Goal: Find specific page/section: Find specific page/section

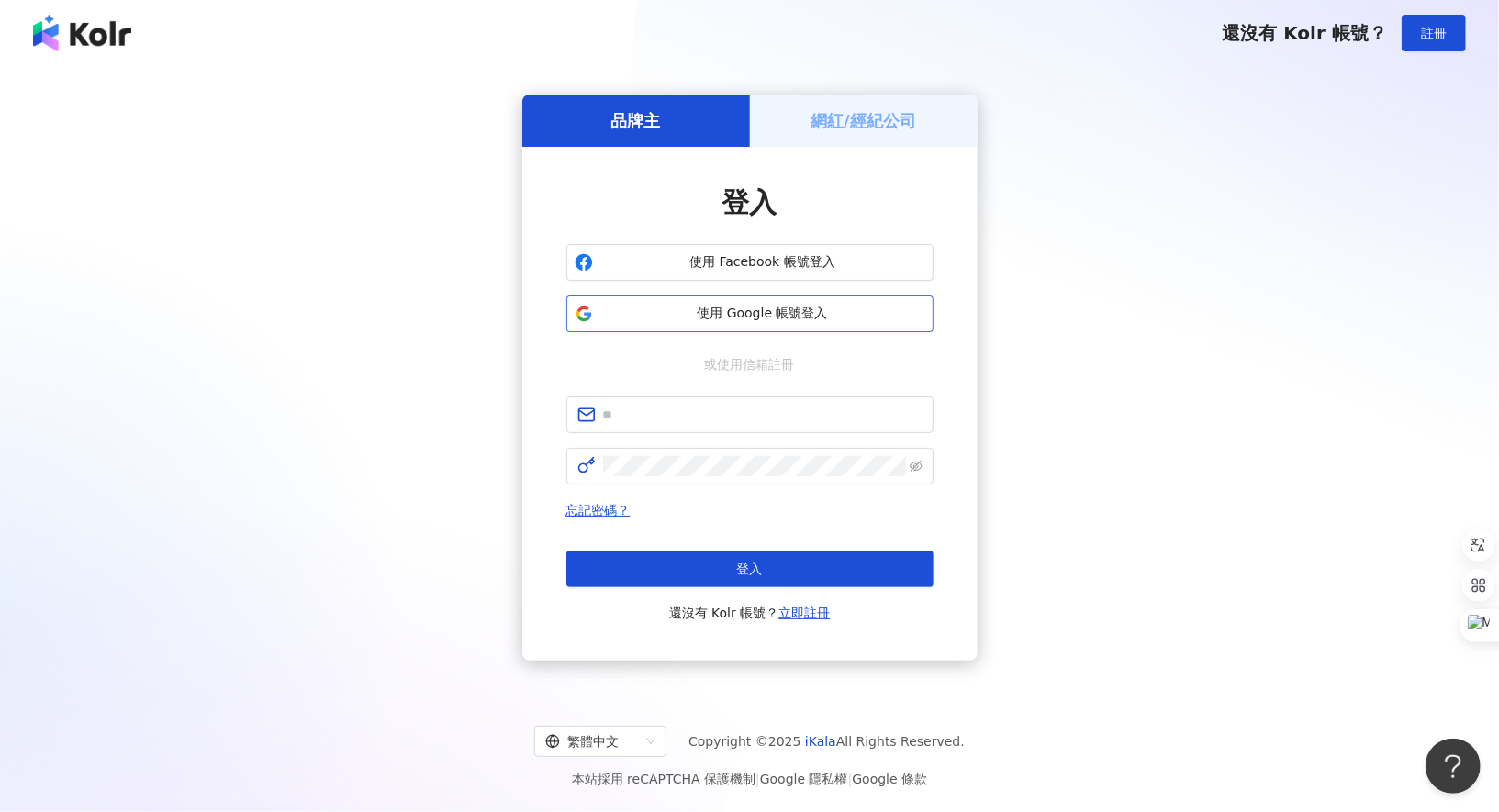
click at [715, 311] on span "使用 Google 帳號登入" at bounding box center [763, 314] width 325 height 19
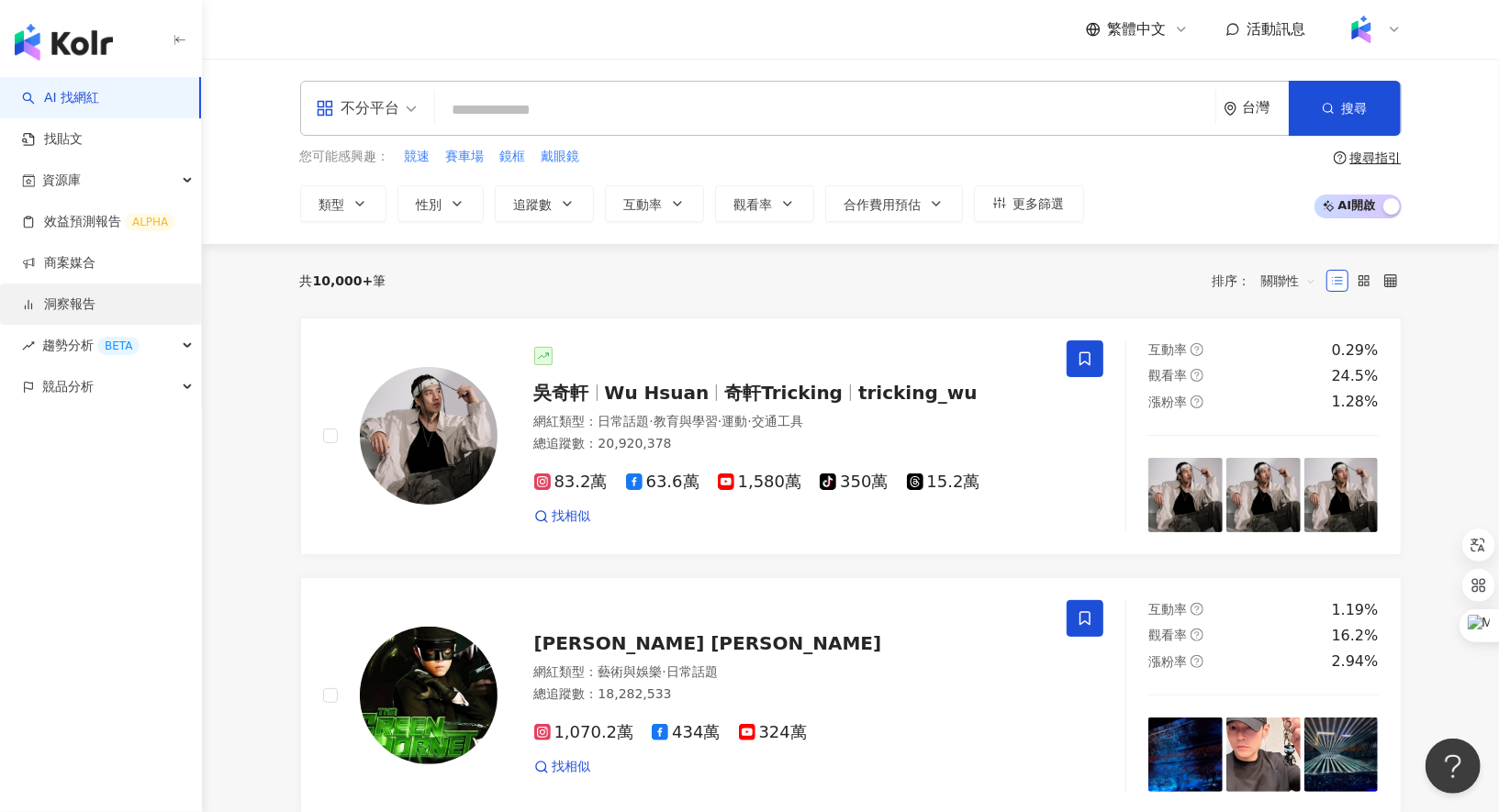
click at [95, 311] on link "洞察報告" at bounding box center [59, 305] width 74 height 19
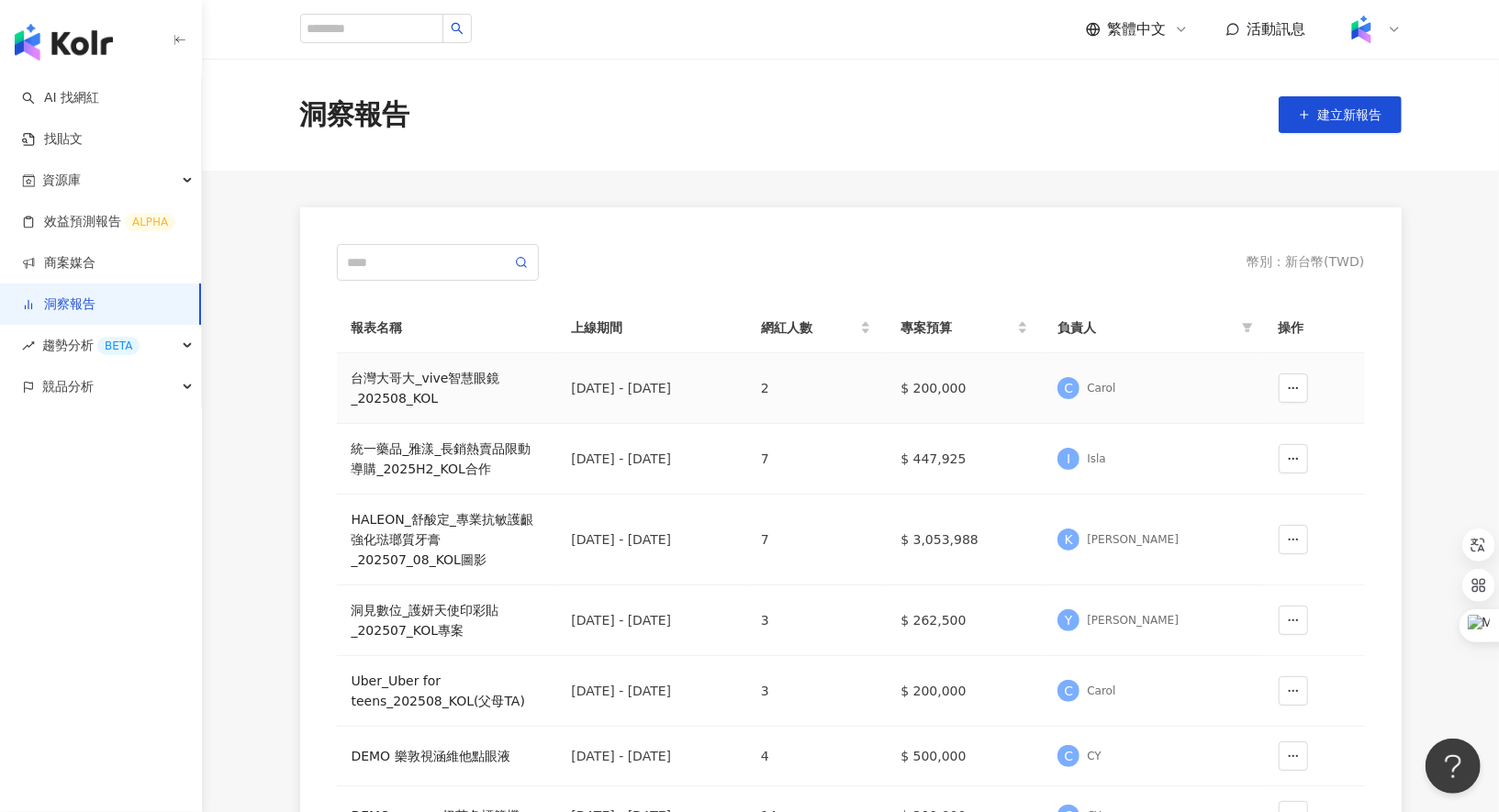
click at [1191, 397] on div "C [PERSON_NAME]" at bounding box center [1153, 388] width 191 height 27
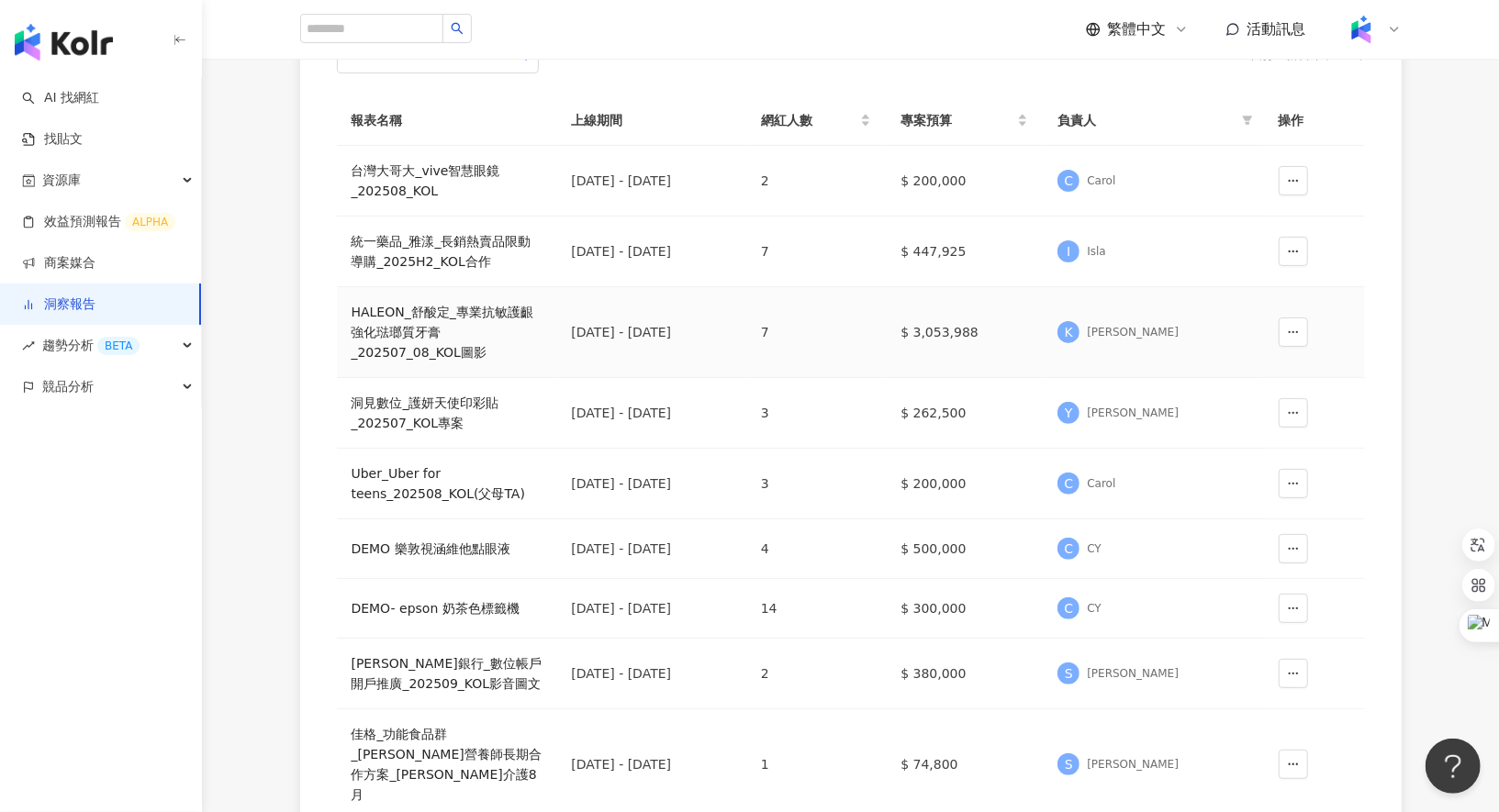
scroll to position [223, 0]
